Goal: Find specific page/section: Find specific page/section

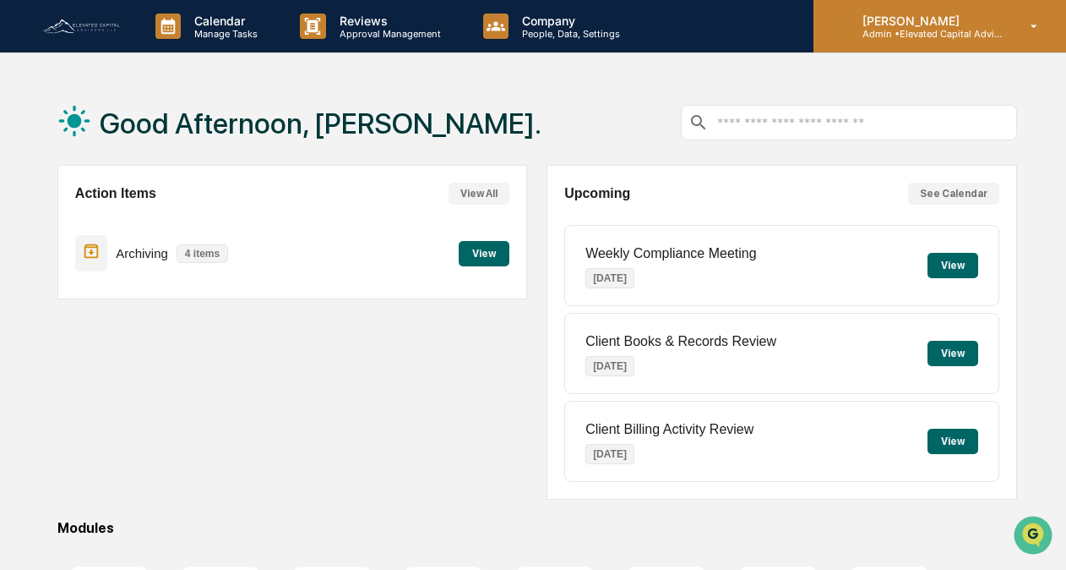
click at [1034, 23] on icon at bounding box center [1035, 27] width 30 height 16
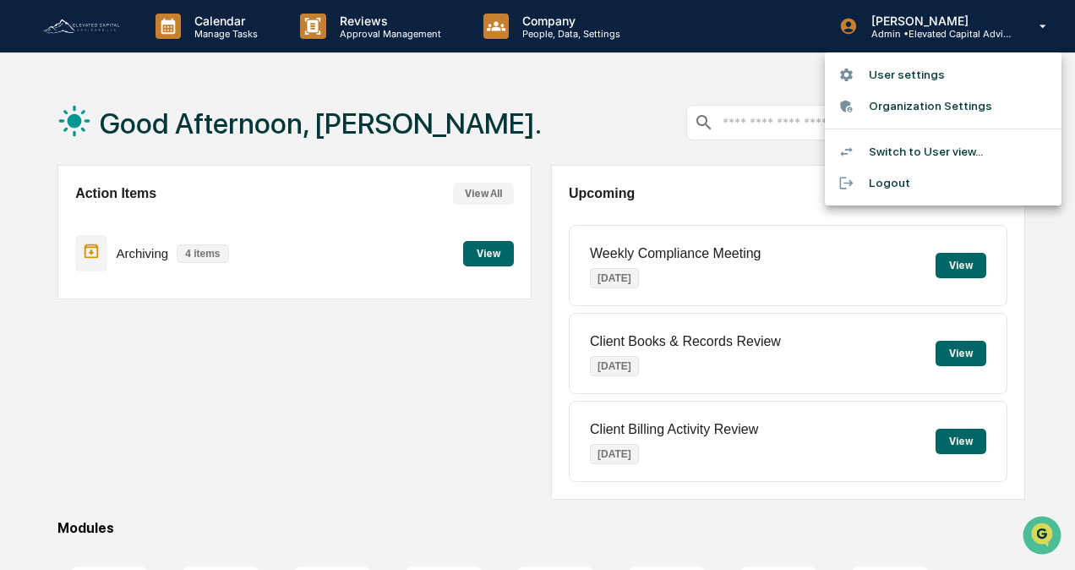
click at [921, 152] on li "Switch to User view..." at bounding box center [943, 151] width 237 height 31
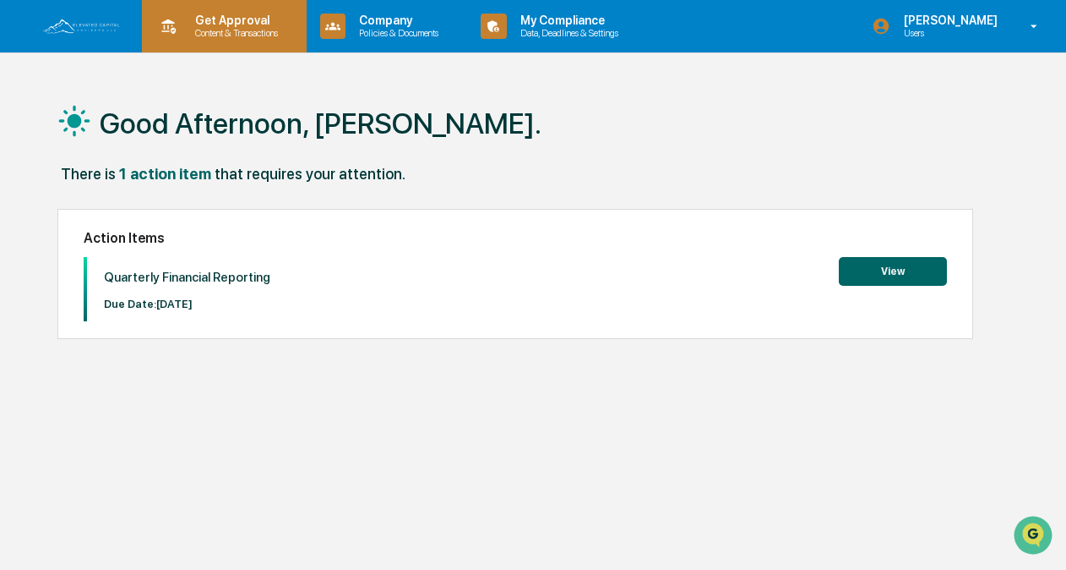
click at [245, 25] on p "Get Approval" at bounding box center [234, 21] width 105 height 14
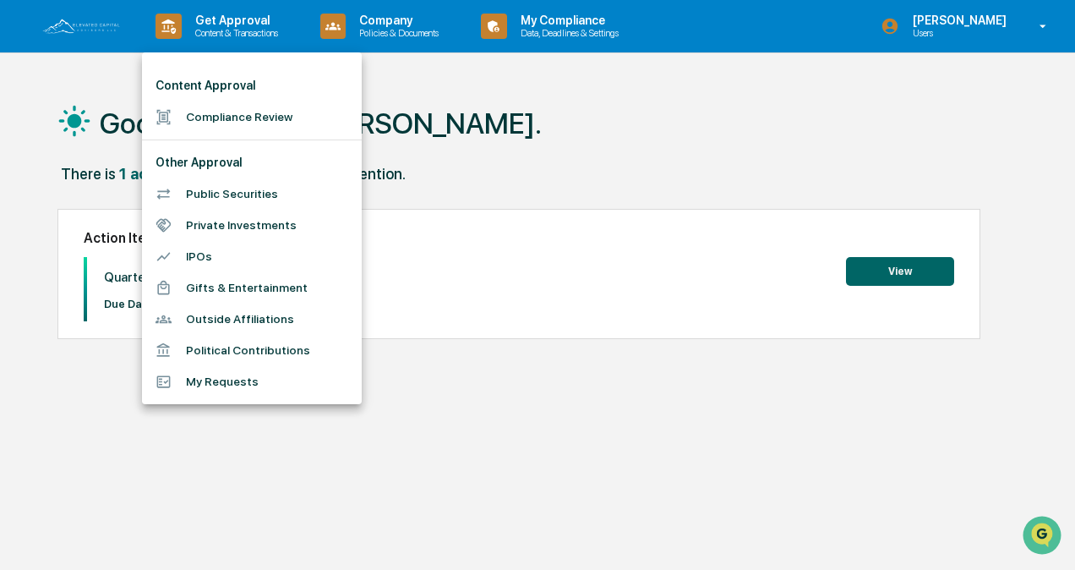
click at [400, 27] on div at bounding box center [537, 285] width 1075 height 570
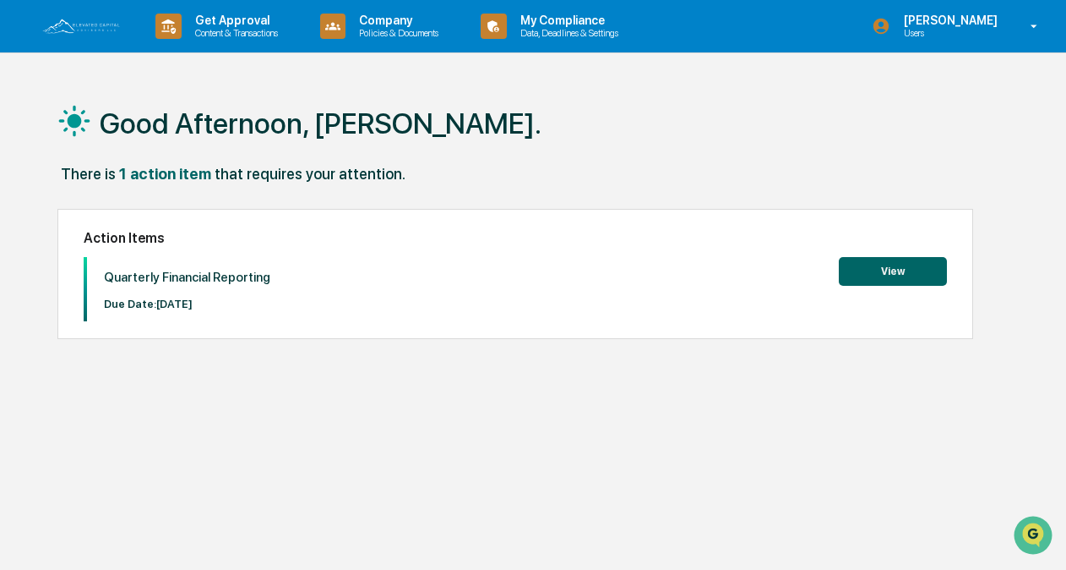
click at [400, 27] on p "Company" at bounding box center [396, 21] width 101 height 14
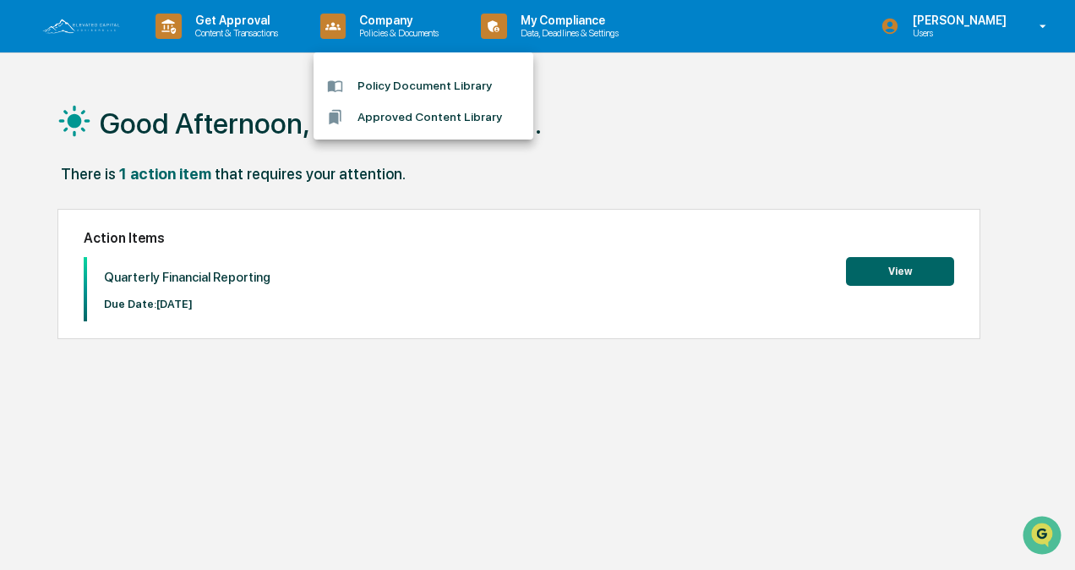
click at [572, 29] on div at bounding box center [537, 285] width 1075 height 570
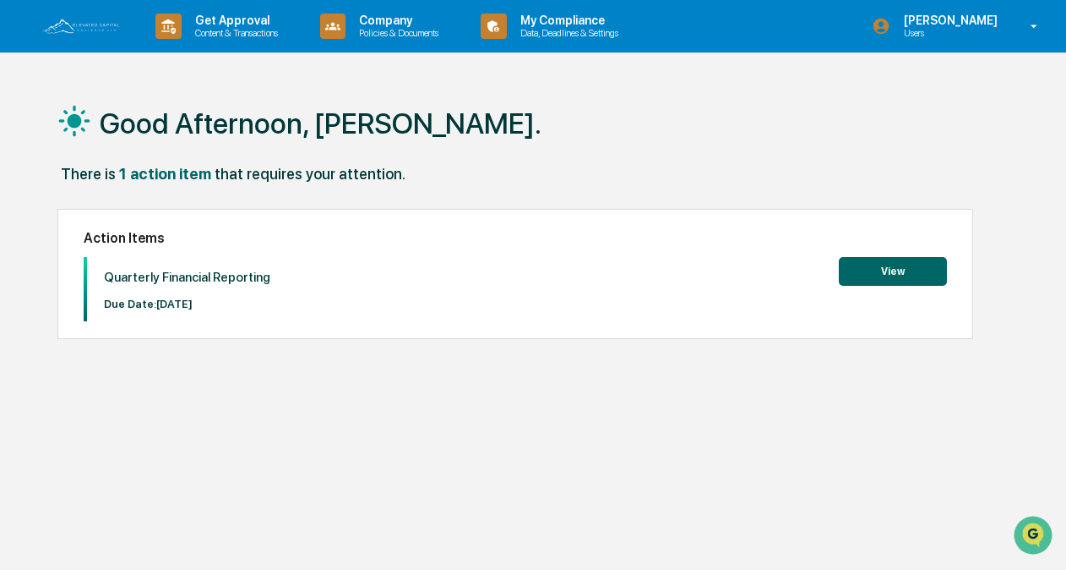
click at [572, 29] on p "Data, Deadlines & Settings" at bounding box center [567, 33] width 120 height 12
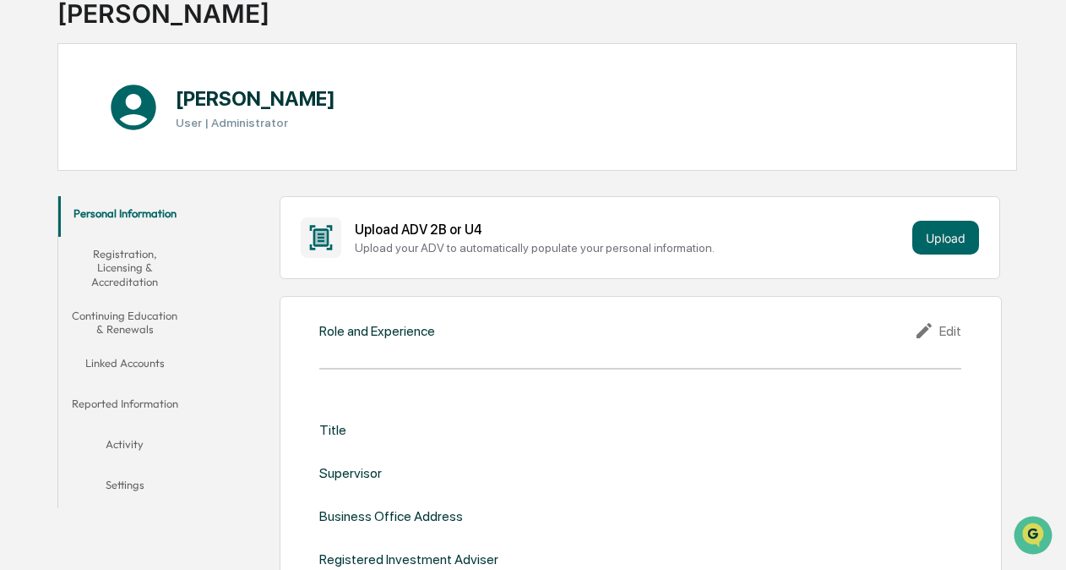
scroll to position [123, 0]
click at [155, 397] on button "Reported Information" at bounding box center [125, 405] width 134 height 41
